Goal: Answer question/provide support: Share knowledge or assist other users

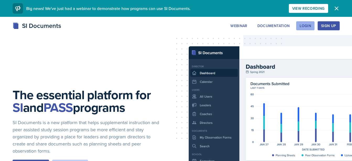
click at [301, 25] on div "Login" at bounding box center [306, 26] width 12 height 4
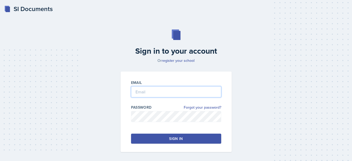
click at [165, 94] on input "email" at bounding box center [176, 91] width 90 height 11
type input "[EMAIL_ADDRESS][DOMAIN_NAME]"
click at [175, 141] on button "Sign in" at bounding box center [176, 138] width 90 height 10
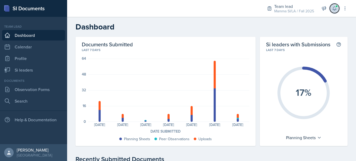
click at [333, 10] on icon at bounding box center [334, 8] width 5 height 5
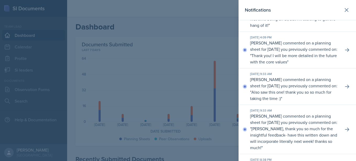
scroll to position [171, 0]
click at [264, 127] on p "[PERSON_NAME] commented on a planning sheet for [DATE] you previously commented…" at bounding box center [294, 131] width 89 height 38
click at [263, 115] on p "[PERSON_NAME] commented on a planning sheet for [DATE] you previously commented…" at bounding box center [294, 131] width 89 height 38
click at [222, 107] on div at bounding box center [178, 80] width 356 height 161
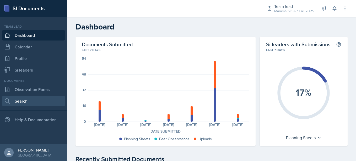
click at [35, 100] on link "Search" at bounding box center [33, 100] width 63 height 10
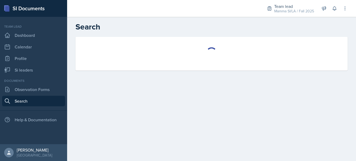
select select "all"
select select "1"
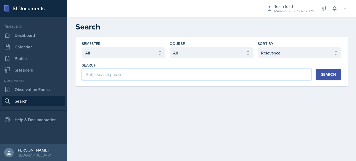
click at [188, 75] on input at bounding box center [197, 74] width 230 height 11
type input "W"
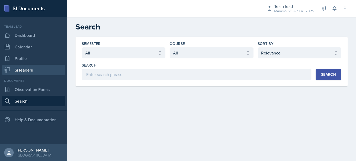
click at [23, 70] on link "Si leaders" at bounding box center [33, 70] width 63 height 10
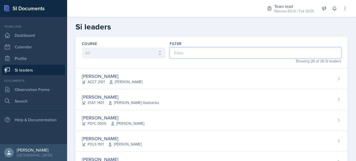
click at [220, 56] on input at bounding box center [256, 52] width 172 height 11
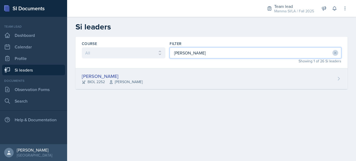
type input "[PERSON_NAME]"
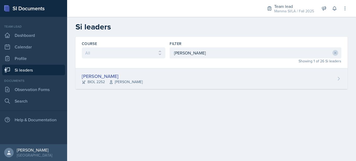
click at [174, 76] on div "[PERSON_NAME] BIOL 2252 [PERSON_NAME]" at bounding box center [212, 78] width 272 height 21
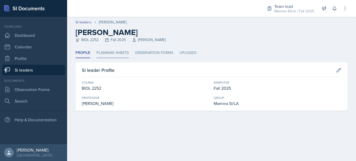
click at [121, 51] on li "Planning Sheets" at bounding box center [113, 53] width 32 height 10
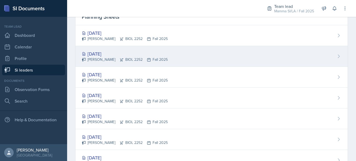
scroll to position [76, 0]
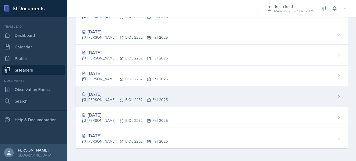
click at [162, 89] on div "[DATE] [PERSON_NAME] BIOL 2252 Fall 2025" at bounding box center [212, 96] width 272 height 21
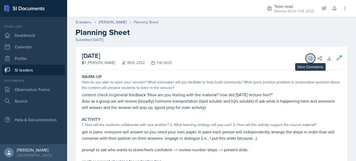
click at [309, 54] on button "View Comments" at bounding box center [310, 58] width 9 height 9
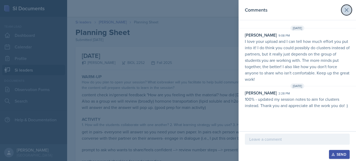
click at [350, 7] on button at bounding box center [346, 10] width 10 height 10
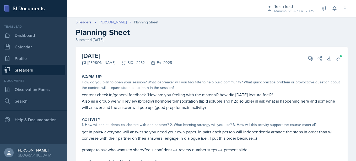
click at [117, 20] on link "[PERSON_NAME]" at bounding box center [113, 22] width 28 height 6
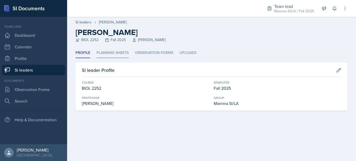
click at [112, 48] on li "Planning Sheets" at bounding box center [113, 53] width 32 height 10
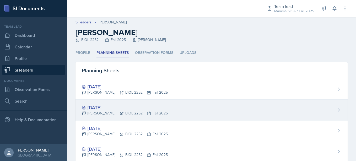
scroll to position [76, 0]
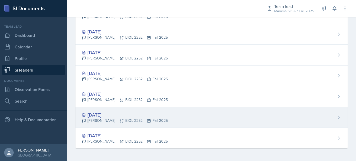
click at [129, 118] on div "[PERSON_NAME] BIOL 2252 Fall 2025" at bounding box center [125, 121] width 86 height 6
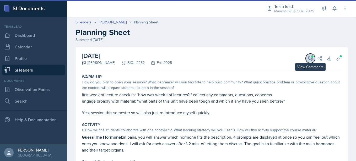
click at [310, 57] on button "View Comments" at bounding box center [310, 58] width 9 height 9
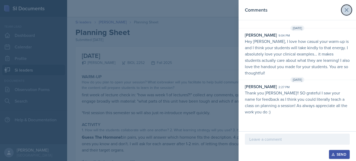
click at [347, 12] on icon at bounding box center [347, 10] width 6 height 6
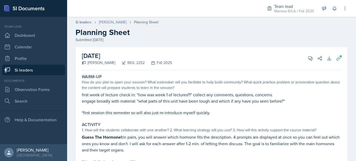
click at [107, 24] on link "[PERSON_NAME]" at bounding box center [113, 22] width 28 height 6
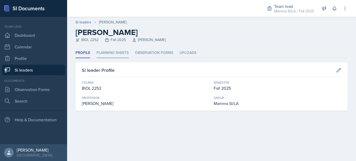
click at [127, 52] on li "Planning Sheets" at bounding box center [113, 53] width 32 height 10
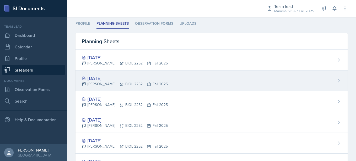
scroll to position [30, 0]
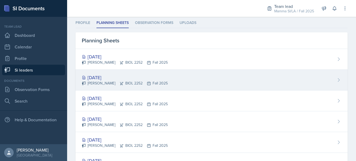
click at [147, 81] on icon at bounding box center [149, 83] width 4 height 4
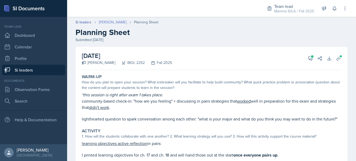
click at [114, 20] on link "[PERSON_NAME]" at bounding box center [113, 22] width 28 height 6
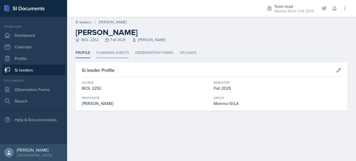
click at [116, 54] on li "Planning Sheets" at bounding box center [113, 53] width 32 height 10
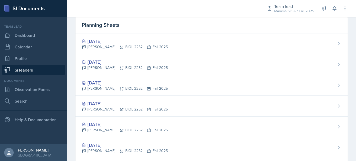
scroll to position [46, 0]
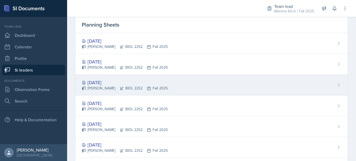
click at [120, 86] on div "[PERSON_NAME] BIOL 2252 Fall 2025" at bounding box center [125, 88] width 86 height 6
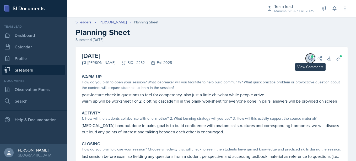
click at [308, 55] on button "View Comments" at bounding box center [310, 58] width 9 height 9
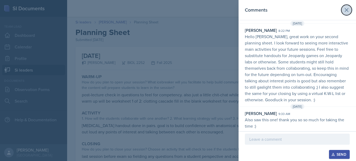
click at [344, 13] on icon at bounding box center [347, 10] width 6 height 6
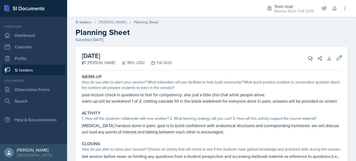
click at [118, 21] on link "[PERSON_NAME]" at bounding box center [113, 22] width 28 height 6
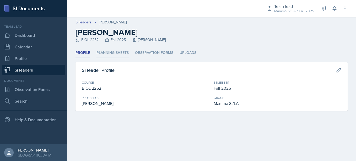
click at [119, 50] on li "Planning Sheets" at bounding box center [113, 53] width 32 height 10
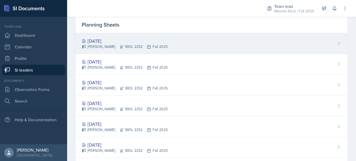
scroll to position [46, 0]
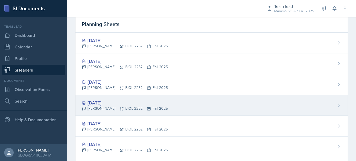
click at [138, 102] on div "[DATE]" at bounding box center [125, 102] width 86 height 7
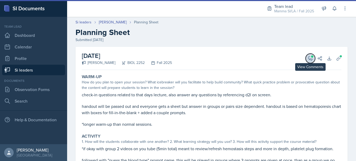
click at [309, 59] on icon at bounding box center [311, 58] width 4 height 4
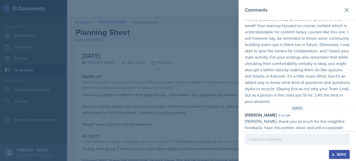
scroll to position [36, 0]
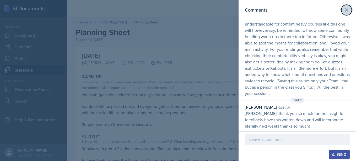
click at [343, 5] on button at bounding box center [346, 10] width 10 height 10
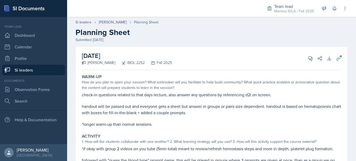
click at [20, 65] on link "Si leaders" at bounding box center [33, 70] width 63 height 10
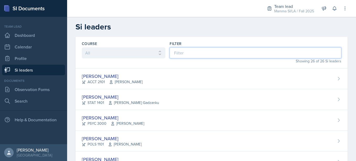
click at [211, 49] on input at bounding box center [256, 52] width 172 height 11
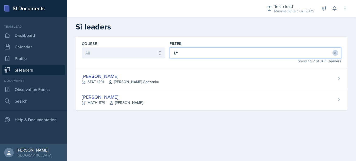
type input "L"
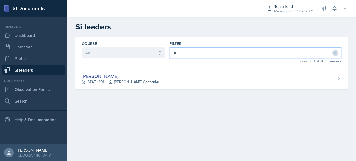
type input "l"
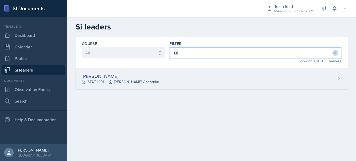
type input "Lil"
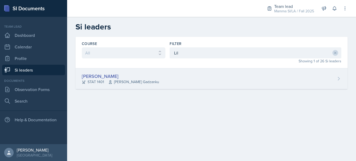
click at [147, 79] on span "[PERSON_NAME] Gadzanku" at bounding box center [133, 82] width 51 height 6
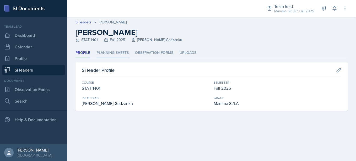
click at [114, 48] on li "Planning Sheets" at bounding box center [113, 53] width 32 height 10
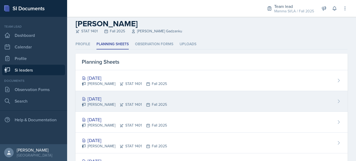
scroll to position [9, 0]
click at [171, 103] on div "[DATE] [PERSON_NAME] STAT 1401 Fall 2025" at bounding box center [212, 100] width 272 height 21
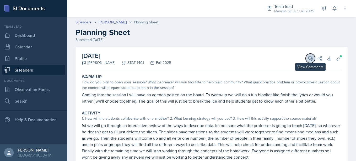
click at [308, 60] on icon at bounding box center [310, 58] width 5 height 5
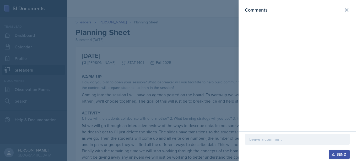
click at [275, 142] on div at bounding box center [297, 138] width 105 height 11
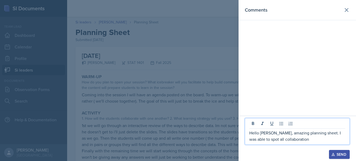
click at [277, 132] on p "Hello [PERSON_NAME], amazing planning sheet. I was able to spot all collaborati…" at bounding box center [297, 135] width 96 height 13
click at [294, 140] on p "Hello [PERSON_NAME], amazing planning sheet. I was able to spot all collaborati…" at bounding box center [297, 135] width 96 height 13
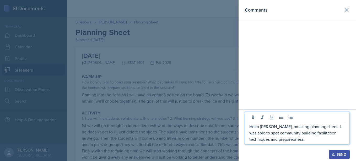
drag, startPoint x: 298, startPoint y: 134, endPoint x: 252, endPoint y: 130, distance: 46.3
click at [252, 130] on p "Hello [PERSON_NAME], amazing planning sheet. I was able to spot community build…" at bounding box center [297, 132] width 96 height 19
click at [287, 138] on p "Hello [PERSON_NAME], amazing planning sheet. I was able to spot community build…" at bounding box center [297, 132] width 96 height 19
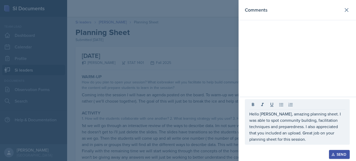
click at [339, 153] on div "Send" at bounding box center [340, 154] width 14 height 4
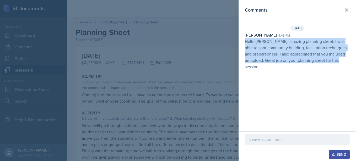
drag, startPoint x: 243, startPoint y: 40, endPoint x: 350, endPoint y: 70, distance: 110.4
click at [350, 70] on div "Comments [DATE] [PERSON_NAME] 4:43 pm Hello [PERSON_NAME], amazing planning she…" at bounding box center [298, 65] width 118 height 131
copy p "Hello [PERSON_NAME], amazing planning sheet. I was able to spot community build…"
click at [350, 70] on div "Comments [DATE] [PERSON_NAME] 4:43 pm Hello [PERSON_NAME], amazing planning she…" at bounding box center [298, 65] width 118 height 131
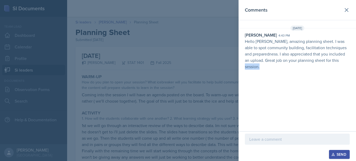
click at [350, 70] on div "Comments [DATE] [PERSON_NAME] 4:43 pm Hello [PERSON_NAME], amazing planning she…" at bounding box center [298, 65] width 118 height 131
click at [347, 12] on icon at bounding box center [347, 10] width 6 height 6
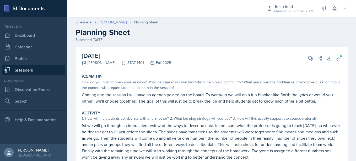
click at [107, 23] on link "[PERSON_NAME]" at bounding box center [113, 22] width 28 height 6
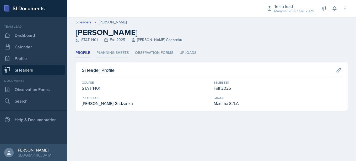
click at [112, 55] on li "Planning Sheets" at bounding box center [113, 53] width 32 height 10
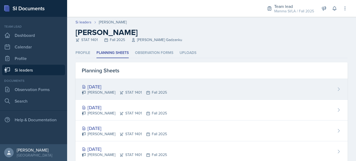
click at [118, 89] on div "[DATE]" at bounding box center [124, 86] width 85 height 7
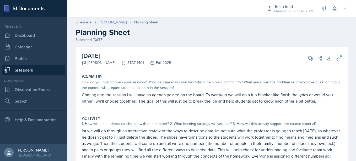
click at [111, 20] on link "[PERSON_NAME]" at bounding box center [113, 22] width 28 height 6
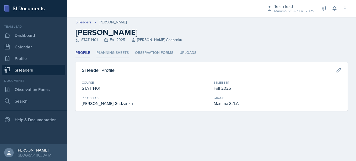
click at [124, 51] on li "Planning Sheets" at bounding box center [113, 53] width 32 height 10
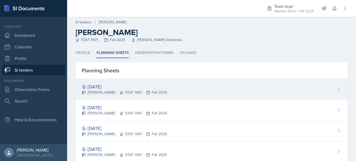
click at [150, 84] on div "[DATE]" at bounding box center [124, 86] width 85 height 7
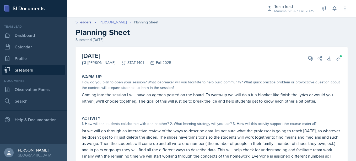
click at [112, 20] on link "[PERSON_NAME]" at bounding box center [113, 22] width 28 height 6
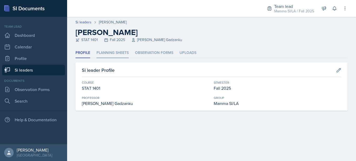
click at [120, 51] on li "Planning Sheets" at bounding box center [113, 53] width 32 height 10
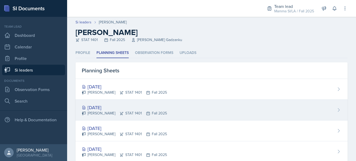
click at [116, 108] on div "[DATE]" at bounding box center [124, 107] width 85 height 7
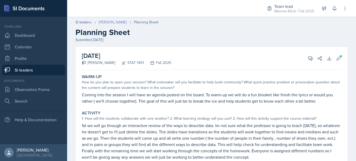
click at [108, 23] on link "[PERSON_NAME]" at bounding box center [113, 22] width 28 height 6
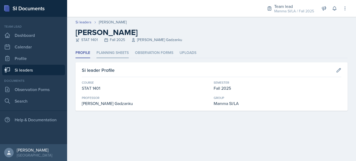
click at [115, 49] on li "Planning Sheets" at bounding box center [113, 53] width 32 height 10
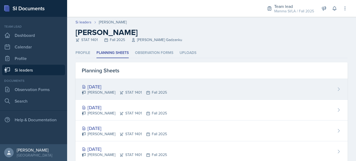
click at [130, 94] on div "[PERSON_NAME] STAT 1401 Fall 2025" at bounding box center [124, 92] width 85 height 6
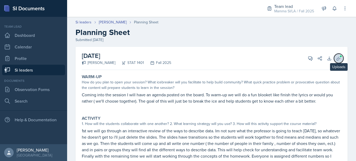
click at [334, 54] on button "Uploads" at bounding box center [338, 58] width 9 height 9
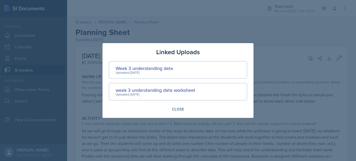
click at [291, 88] on div at bounding box center [178, 80] width 356 height 161
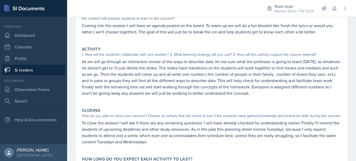
scroll to position [104, 0]
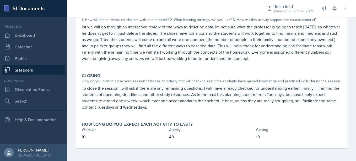
click at [262, 58] on p "1st we will go through an interactive review of the ways to describe data. Im n…" at bounding box center [212, 43] width 260 height 38
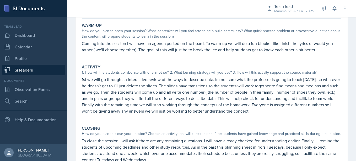
scroll to position [0, 0]
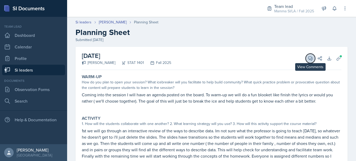
click at [306, 57] on button "View Comments" at bounding box center [310, 58] width 9 height 9
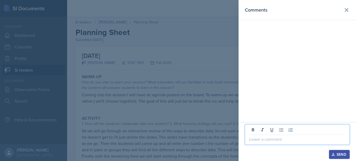
click at [274, 137] on p at bounding box center [297, 139] width 96 height 6
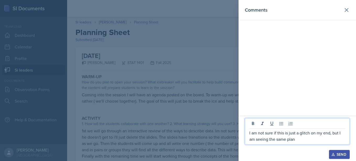
click at [250, 132] on p "I am not sure if this is just a glitch on my end, but I am seeing the same plan" at bounding box center [297, 135] width 96 height 13
click at [321, 139] on p "Hello [PERSON_NAME], I am not sure if this is just a glitch on my end, but I am…" at bounding box center [297, 135] width 96 height 13
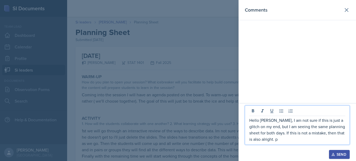
click at [293, 140] on p "Hello [PERSON_NAME], I am not sure if this is just a glitch on my end, but I am…" at bounding box center [297, 129] width 96 height 25
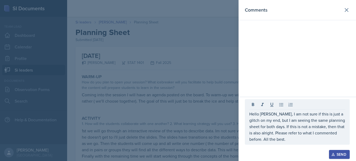
click at [340, 151] on button "Send" at bounding box center [339, 154] width 21 height 9
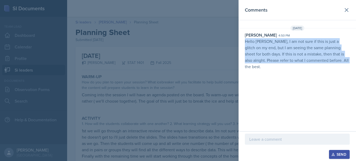
drag, startPoint x: 246, startPoint y: 40, endPoint x: 324, endPoint y: 65, distance: 81.7
click at [324, 65] on div "[DATE] [PERSON_NAME] 4:50 pm Hello [PERSON_NAME], I am not sure if this is just…" at bounding box center [298, 48] width 118 height 46
copy p "Hello [PERSON_NAME], I am not sure if this is just a glitch on my end, but I am…"
click at [301, 90] on div "Comments [DATE] [PERSON_NAME] 4:50 pm Hello [PERSON_NAME], I am not sure if thi…" at bounding box center [298, 65] width 118 height 131
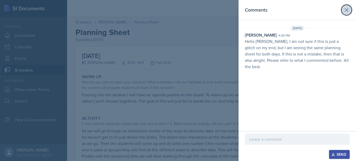
click at [349, 9] on icon at bounding box center [347, 10] width 6 height 6
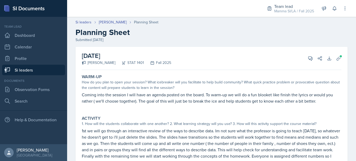
click at [33, 72] on link "Si leaders" at bounding box center [33, 70] width 63 height 10
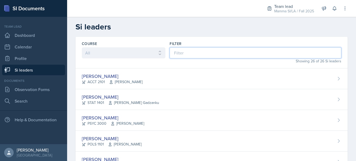
click at [185, 49] on input at bounding box center [256, 52] width 172 height 11
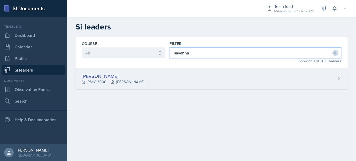
type input "savanna"
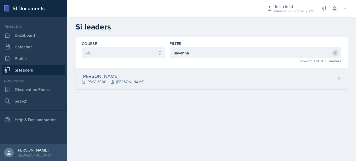
click at [153, 73] on div "[PERSON_NAME] PSYC 3000 [PERSON_NAME]" at bounding box center [212, 78] width 272 height 21
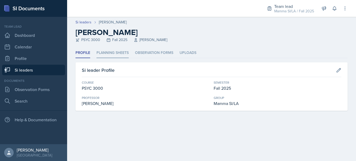
click at [118, 57] on li "Planning Sheets" at bounding box center [113, 53] width 32 height 10
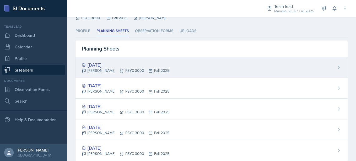
scroll to position [22, 0]
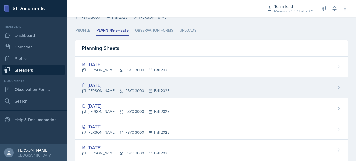
click at [132, 84] on div "[DATE]" at bounding box center [126, 84] width 88 height 7
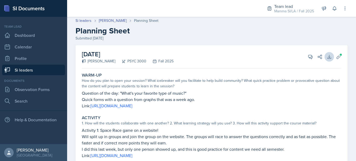
scroll to position [1, 0]
click at [334, 58] on button "Uploads" at bounding box center [338, 56] width 9 height 9
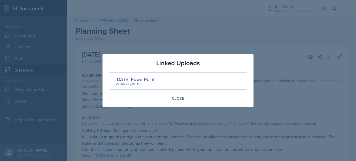
click at [289, 74] on div at bounding box center [178, 80] width 356 height 161
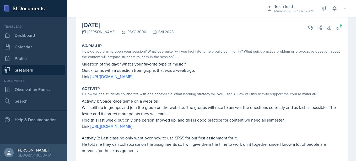
scroll to position [0, 0]
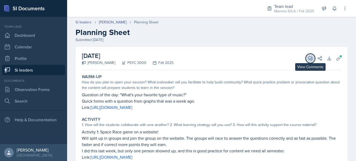
click at [308, 61] on button "View Comments" at bounding box center [310, 58] width 9 height 9
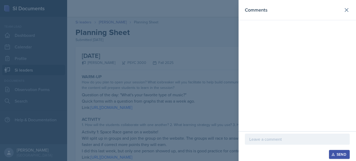
click at [265, 134] on div at bounding box center [297, 138] width 105 height 11
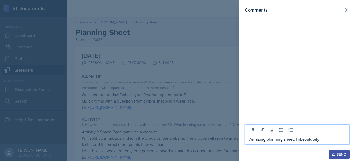
drag, startPoint x: 311, startPoint y: 140, endPoint x: 301, endPoint y: 141, distance: 9.9
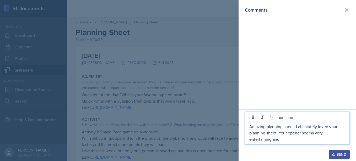
click at [277, 134] on p "Amazing planning sheet. I absolutely loved your planning sheet. Your opener see…" at bounding box center [297, 132] width 96 height 19
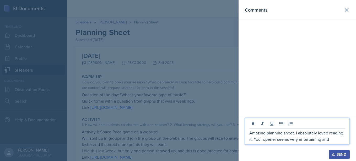
click at [333, 137] on p "Amazing planning sheet. I absolutely loved reading it. Your opener seems very e…" at bounding box center [297, 135] width 96 height 13
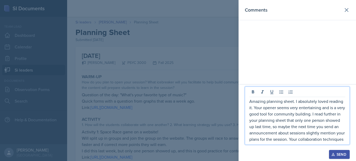
click at [306, 134] on p "Amazing planning sheet. I absolutely loved reading it. Your opener seems very e…" at bounding box center [297, 120] width 96 height 44
click at [325, 141] on p "Amazing planning sheet. I absolutely loved reading it. Your opener seems very e…" at bounding box center [297, 120] width 96 height 44
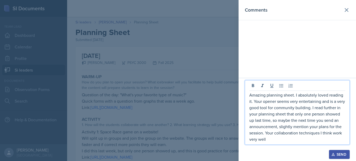
click at [277, 136] on p "Amazing planning sheet. I absolutely loved reading it. Your opener seems very e…" at bounding box center [297, 117] width 96 height 50
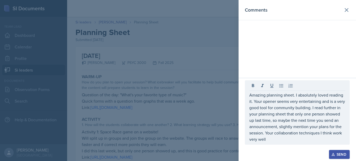
click at [186, 87] on div at bounding box center [178, 80] width 356 height 161
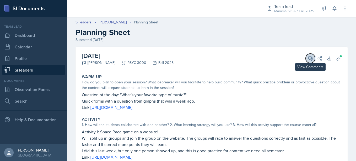
click at [308, 59] on icon at bounding box center [310, 58] width 5 height 5
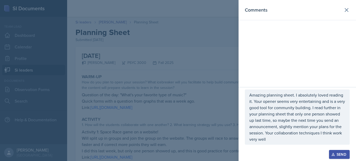
click at [291, 139] on p "Amazing planning sheet. I absolutely loved reading it. Your opener seems very e…" at bounding box center [297, 117] width 96 height 50
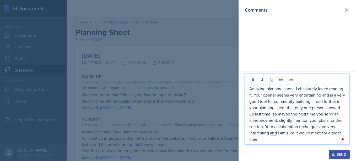
click at [209, 130] on div at bounding box center [178, 80] width 356 height 161
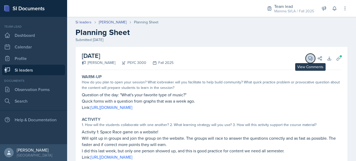
click at [309, 59] on icon at bounding box center [311, 58] width 4 height 4
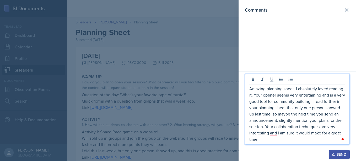
click at [276, 138] on p "Amazing planning sheet. I absolutely loved reading it. Your opener seems very e…" at bounding box center [297, 113] width 96 height 57
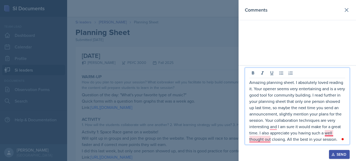
click at [259, 141] on p "Amazing planning sheet. I absolutely loved reading it. Your opener seems very e…" at bounding box center [297, 110] width 96 height 63
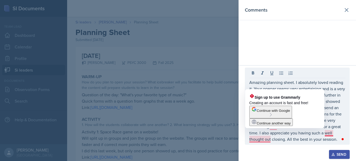
drag, startPoint x: 259, startPoint y: 141, endPoint x: 248, endPoint y: 141, distance: 10.2
click at [248, 141] on div "Amazing planning sheet. I absolutely loved reading it. Your opener seems very e…" at bounding box center [297, 105] width 105 height 77
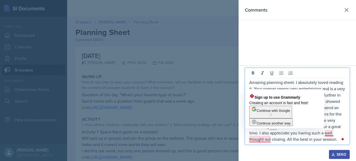
drag, startPoint x: 266, startPoint y: 135, endPoint x: 267, endPoint y: 140, distance: 5.3
click at [267, 140] on html "SI Documents Team lead Dashboard Calendar Profile Si leaders Documents Observat…" at bounding box center [178, 80] width 356 height 161
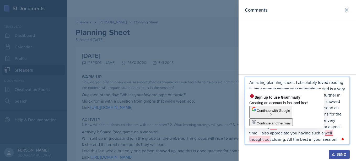
click at [267, 140] on p "Amazing planning sheet. I absolutely loved reading it. Your opener seems very e…" at bounding box center [297, 110] width 96 height 63
drag, startPoint x: 267, startPoint y: 140, endPoint x: 263, endPoint y: 140, distance: 3.7
click at [263, 140] on p "Amazing planning sheet. I absolutely loved reading it. Your opener seems very e…" at bounding box center [297, 110] width 96 height 63
click at [341, 102] on p "Amazing planning sheet. I absolutely loved reading it. Your opener seems very e…" at bounding box center [297, 110] width 96 height 63
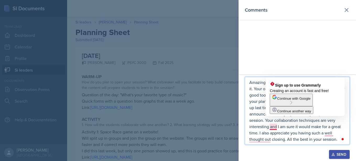
click at [274, 125] on p "Amazing planning sheet. I absolutely loved reading it. Your opener seems very e…" at bounding box center [297, 110] width 96 height 63
drag, startPoint x: 274, startPoint y: 125, endPoint x: 277, endPoint y: 142, distance: 17.4
click at [277, 142] on p "Amazing planning sheet. I absolutely loved reading it. Your opener seems very e…" at bounding box center [297, 110] width 96 height 63
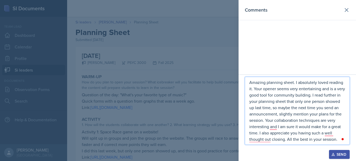
click at [269, 126] on p "Amazing planning sheet. I absolutely loved reading it. Your opener seems very e…" at bounding box center [297, 110] width 96 height 63
click at [324, 134] on p "Amazing planning sheet. I absolutely loved reading it. Your opener seems very e…" at bounding box center [297, 110] width 96 height 63
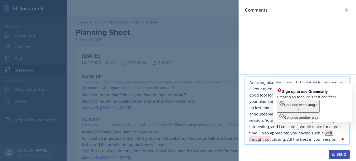
click at [333, 133] on p "Amazing planning sheet. I absolutely loved reading it. Your opener seems very e…" at bounding box center [297, 110] width 96 height 63
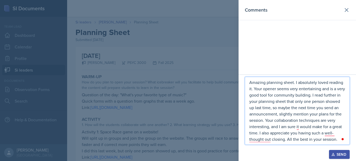
click at [309, 138] on p "Amazing planning sheet. I absolutely loved reading it. Your opener seems very e…" at bounding box center [297, 110] width 96 height 63
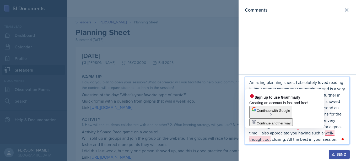
click at [262, 140] on p "Amazing planning sheet. I absolutely loved reading it. Your opener seems very e…" at bounding box center [297, 110] width 96 height 63
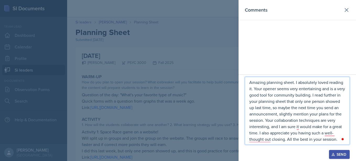
click at [278, 141] on p "Amazing planning sheet. I absolutely loved reading it. Your opener seems very e…" at bounding box center [297, 110] width 96 height 63
click at [337, 137] on p "Amazing planning sheet. I absolutely loved reading it. Your opener seems very e…" at bounding box center [297, 110] width 96 height 63
click at [338, 139] on p "Amazing planning sheet. I absolutely loved reading it. Your opener seems very e…" at bounding box center [297, 110] width 96 height 63
click at [336, 132] on p "Amazing planning sheet. I absolutely loved reading it. Your opener seems very e…" at bounding box center [297, 110] width 96 height 63
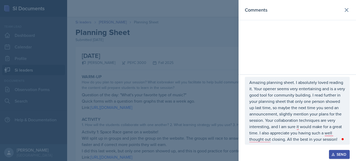
click at [338, 154] on div "Send" at bounding box center [340, 154] width 14 height 4
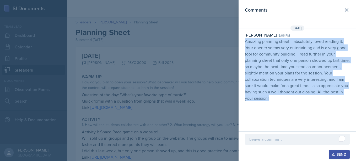
drag, startPoint x: 246, startPoint y: 40, endPoint x: 282, endPoint y: 101, distance: 70.6
click at [282, 101] on p "Amazing planning sheet. I absolutely loved reading it. Your opener seems very e…" at bounding box center [297, 69] width 105 height 63
copy p "Amazing planning sheet. I absolutely loved reading it. Your opener seems very e…"
click at [282, 101] on p "Amazing planning sheet. I absolutely loved reading it. Your opener seems very e…" at bounding box center [297, 69] width 105 height 63
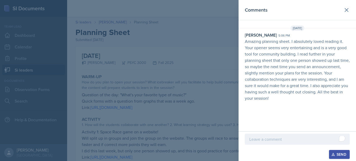
click at [282, 101] on p "Amazing planning sheet. I absolutely loved reading it. Your opener seems very e…" at bounding box center [297, 69] width 105 height 63
click at [284, 82] on p "Amazing planning sheet. I absolutely loved reading it. Your opener seems very e…" at bounding box center [297, 69] width 105 height 63
click at [214, 76] on div at bounding box center [178, 80] width 356 height 161
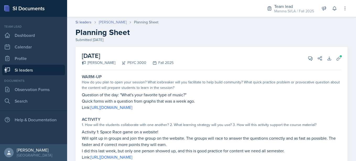
click at [121, 24] on link "[PERSON_NAME]" at bounding box center [113, 22] width 28 height 6
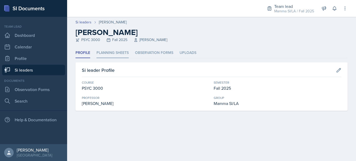
click at [115, 56] on li "Planning Sheets" at bounding box center [113, 53] width 32 height 10
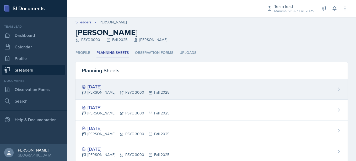
click at [117, 93] on div "[PERSON_NAME] PSYC 3000 Fall 2025" at bounding box center [126, 92] width 88 height 6
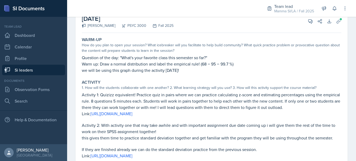
scroll to position [37, 0]
click at [336, 20] on icon at bounding box center [338, 20] width 5 height 5
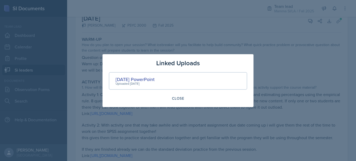
click at [294, 56] on div at bounding box center [178, 80] width 356 height 161
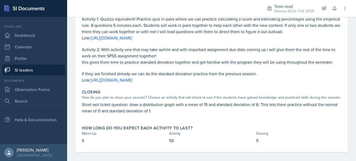
scroll to position [114, 0]
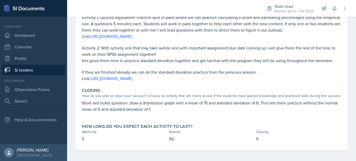
click at [219, 121] on div "How long do you expect each activity to last? Warm-Up Activity Closing 5 50 5" at bounding box center [212, 132] width 264 height 22
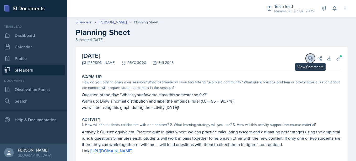
click at [306, 56] on button "View Comments" at bounding box center [310, 58] width 9 height 9
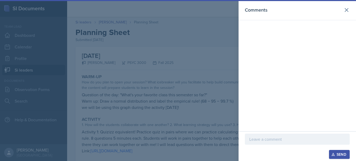
click at [294, 135] on div at bounding box center [297, 138] width 105 height 11
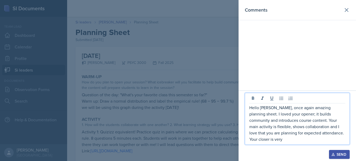
click at [266, 138] on p "Hello [PERSON_NAME], once again amazing planning sheet. I loved your opener; it…" at bounding box center [297, 123] width 96 height 38
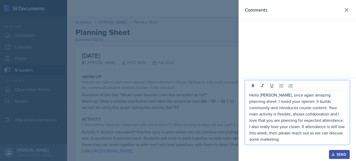
click at [343, 153] on div "Send" at bounding box center [340, 154] width 14 height 4
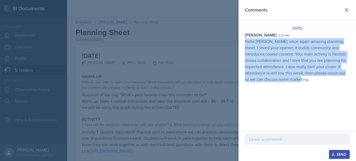
drag, startPoint x: 245, startPoint y: 43, endPoint x: 323, endPoint y: 95, distance: 93.9
click at [323, 95] on div "Comments [DATE] [PERSON_NAME] 5:12 pm Hello [PERSON_NAME], once again amazing p…" at bounding box center [298, 65] width 118 height 131
copy p "Hello [PERSON_NAME], once again amazing planning sheet. I loved your opener; it…"
